Goal: Task Accomplishment & Management: Use online tool/utility

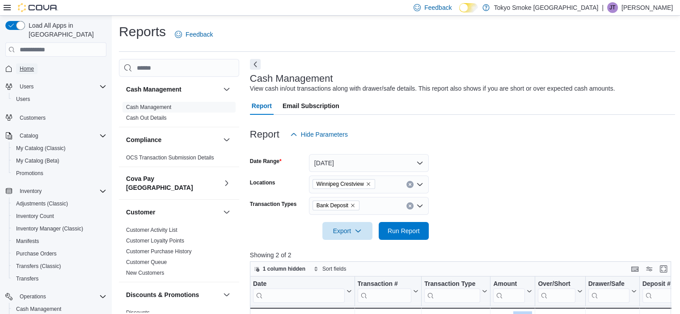
click at [29, 65] on span "Home" at bounding box center [27, 68] width 14 height 7
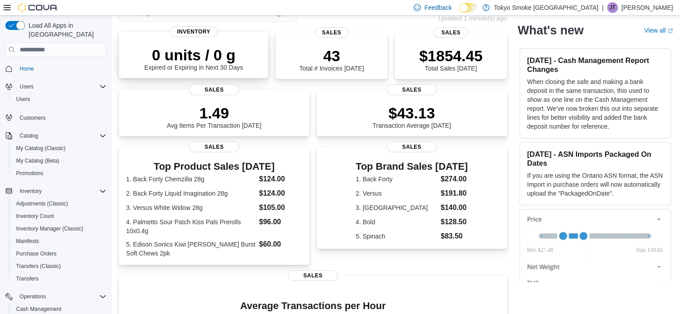
scroll to position [67, 0]
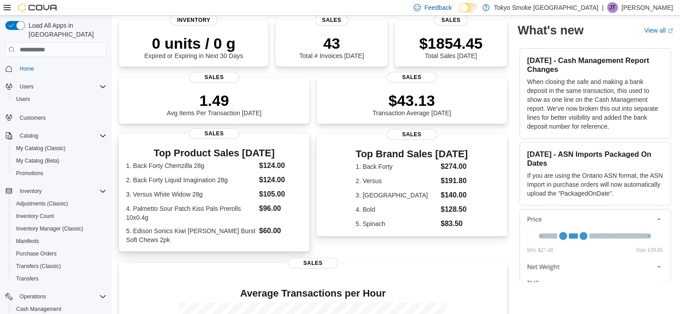
click at [233, 153] on h3 "Top Product Sales [DATE]" at bounding box center [214, 153] width 176 height 11
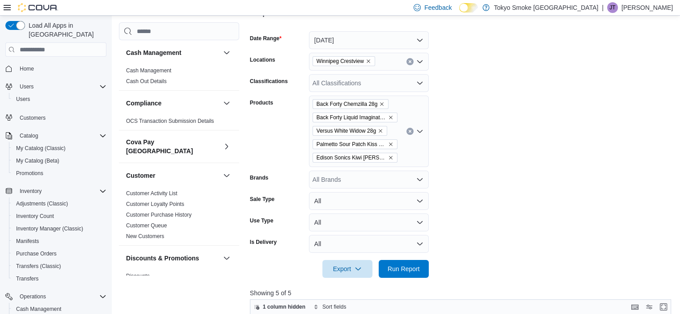
scroll to position [128, 0]
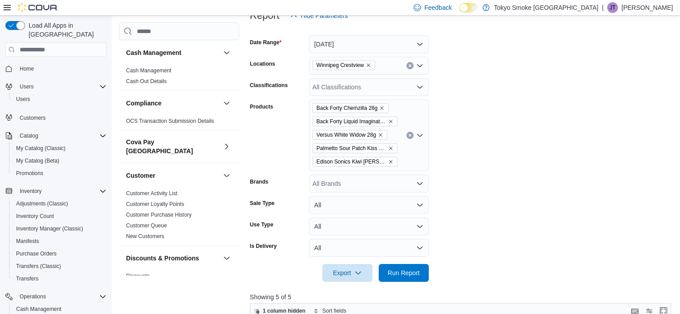
click at [409, 138] on button "Clear input" at bounding box center [409, 135] width 7 height 7
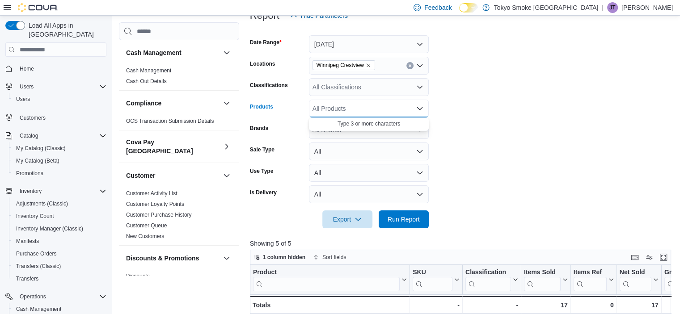
click at [509, 122] on form "Date Range Today Locations Winnipeg Crestview Classifications All Classificatio…" at bounding box center [463, 127] width 426 height 204
click at [410, 217] on span "Run Report" at bounding box center [404, 219] width 32 height 9
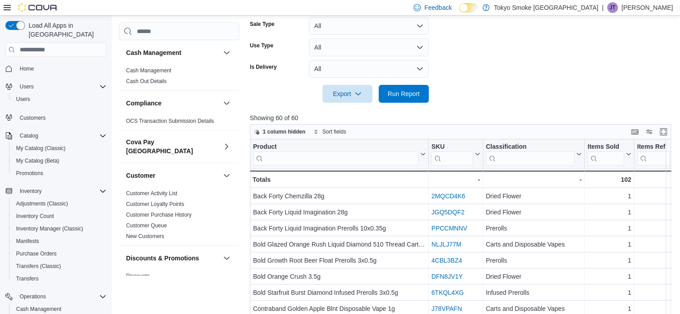
scroll to position [315, 0]
